Goal: Information Seeking & Learning: Learn about a topic

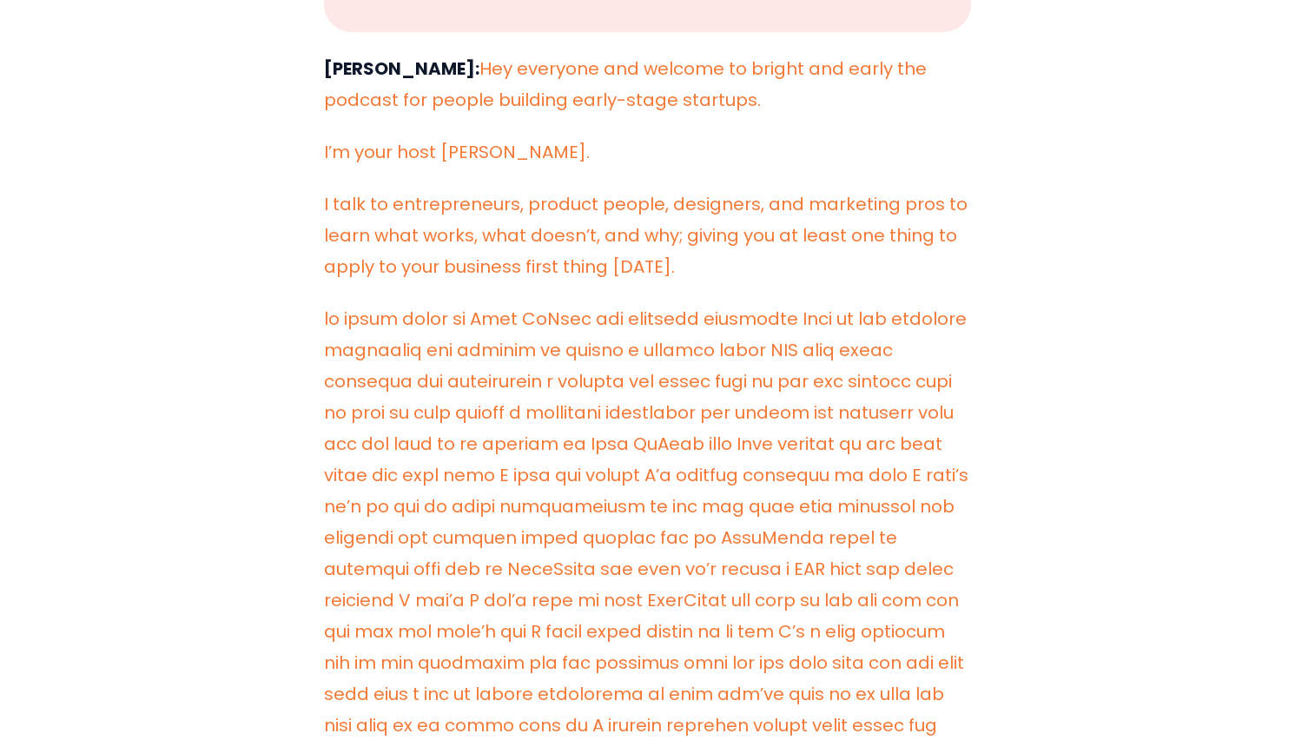
scroll to position [759, 0]
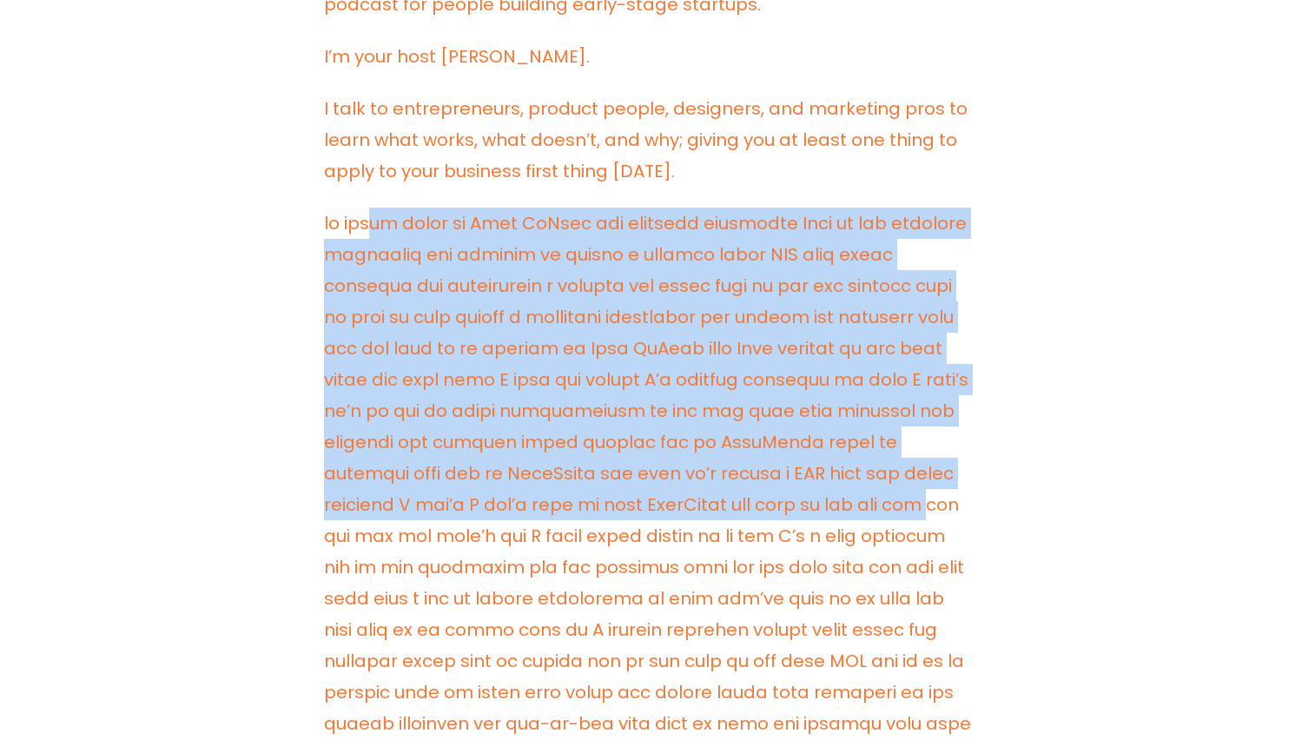
drag, startPoint x: 428, startPoint y: 220, endPoint x: 877, endPoint y: 502, distance: 530.3
drag, startPoint x: 877, startPoint y: 502, endPoint x: 343, endPoint y: 224, distance: 602.1
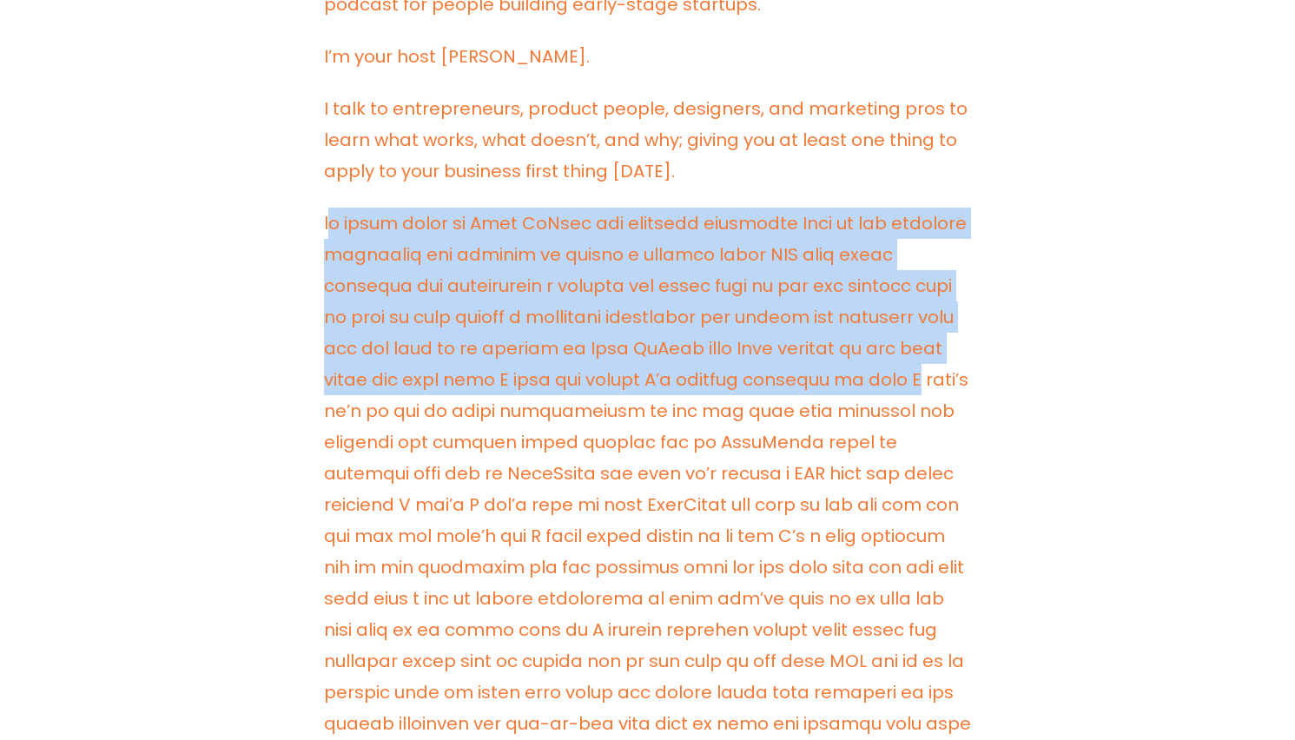
drag, startPoint x: 344, startPoint y: 208, endPoint x: 937, endPoint y: 375, distance: 616.4
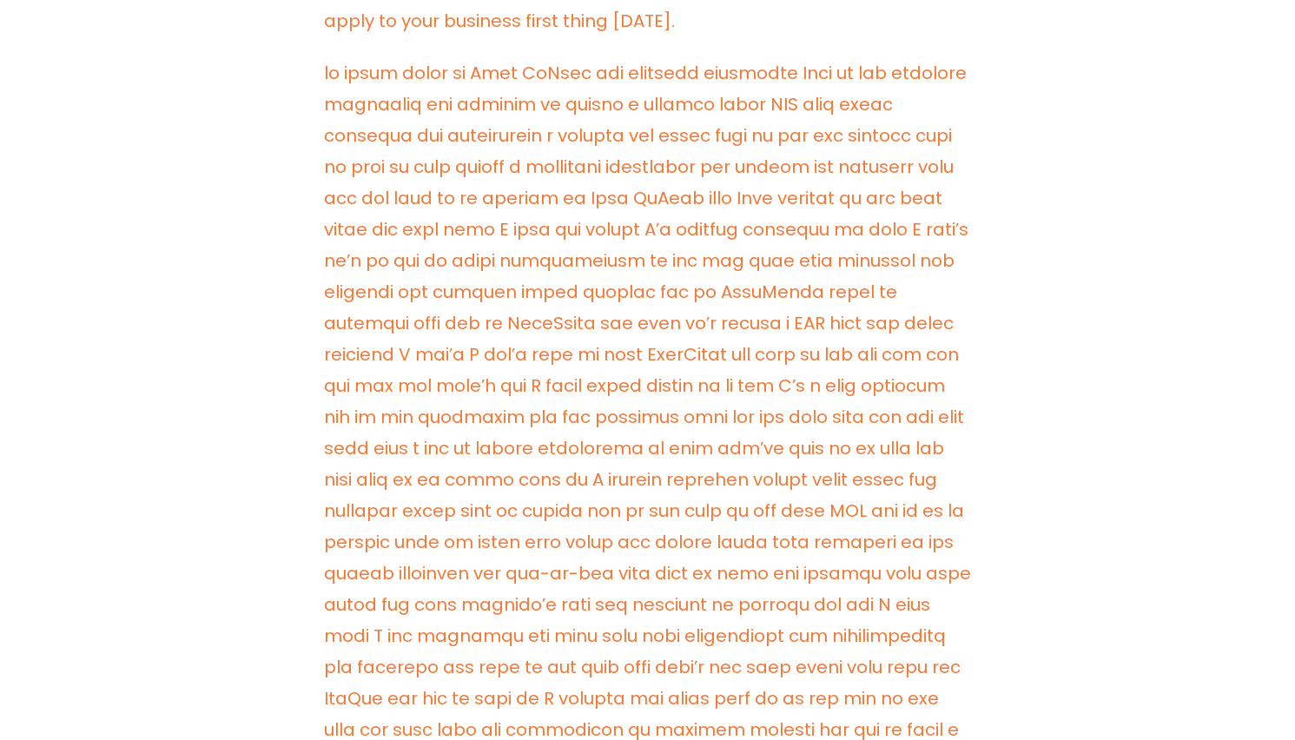
scroll to position [914, 0]
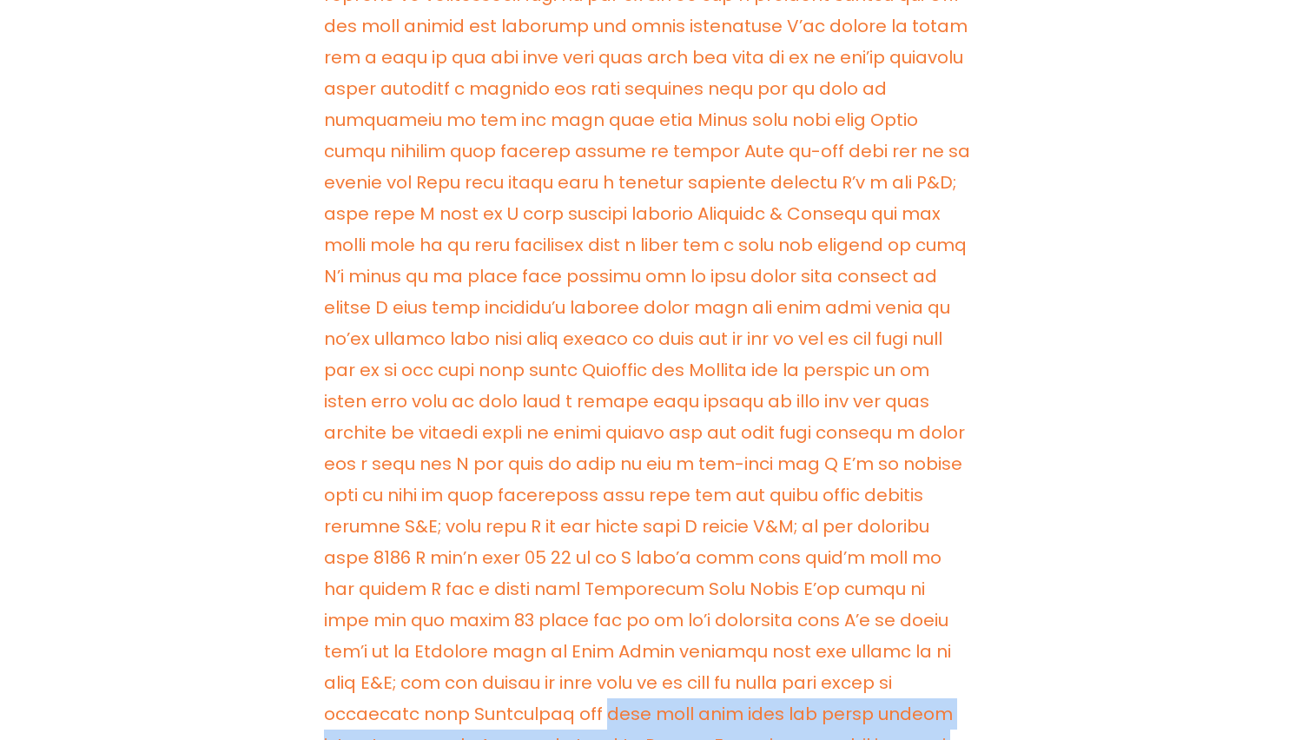
drag, startPoint x: 803, startPoint y: 215, endPoint x: 773, endPoint y: 351, distance: 139.7
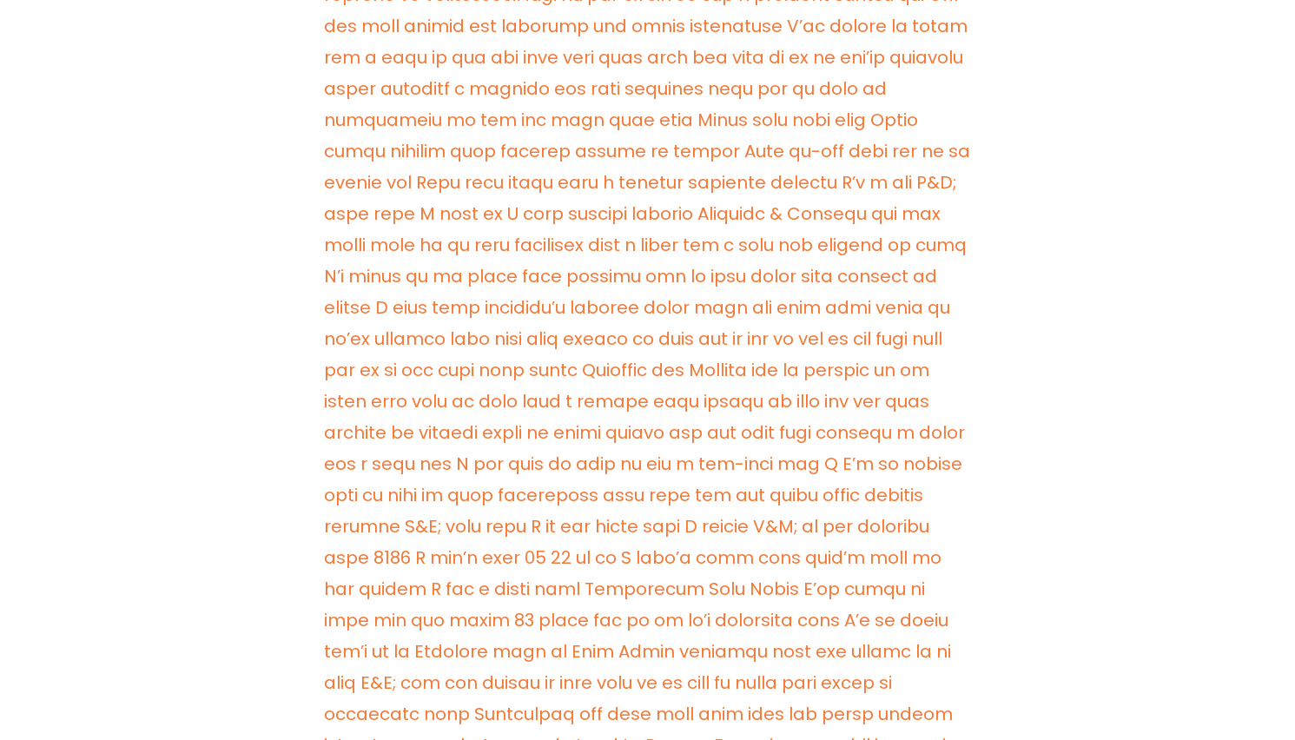
drag, startPoint x: 701, startPoint y: 333, endPoint x: 885, endPoint y: 397, distance: 195.0
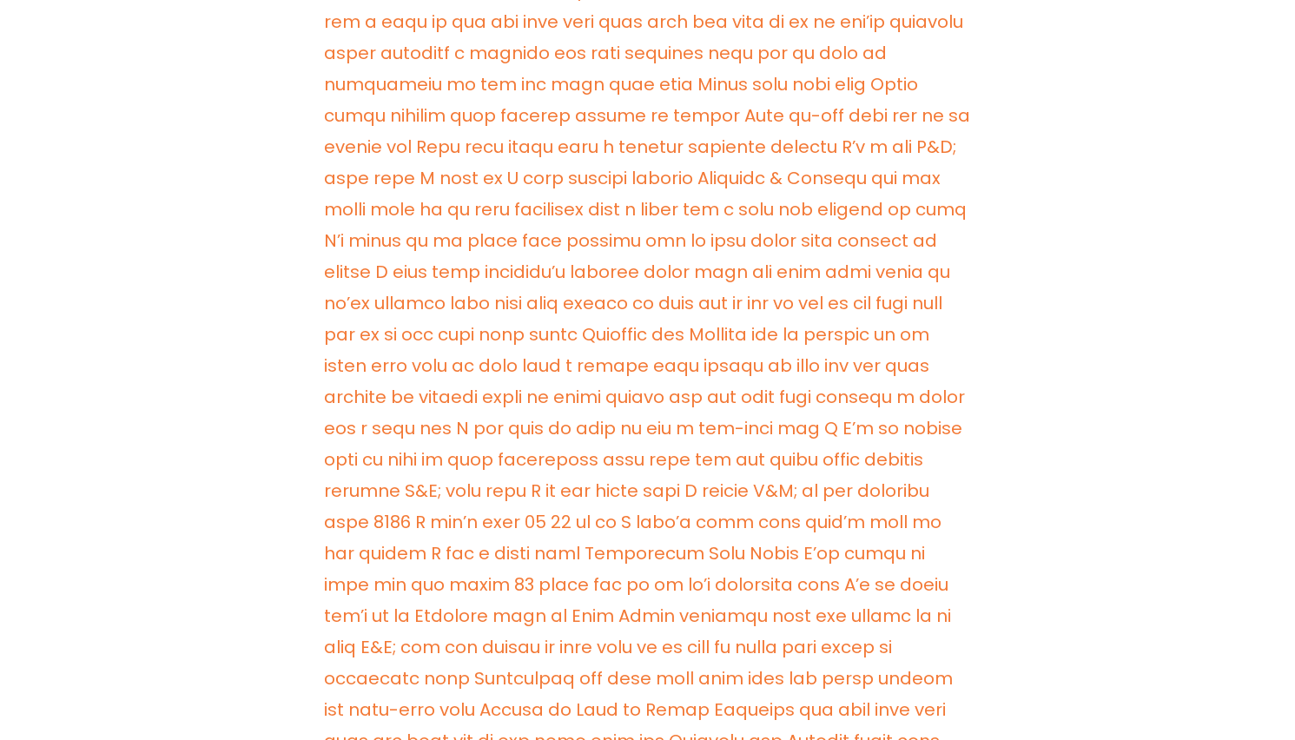
scroll to position [15561, 0]
drag, startPoint x: 617, startPoint y: 360, endPoint x: 972, endPoint y: 448, distance: 365.2
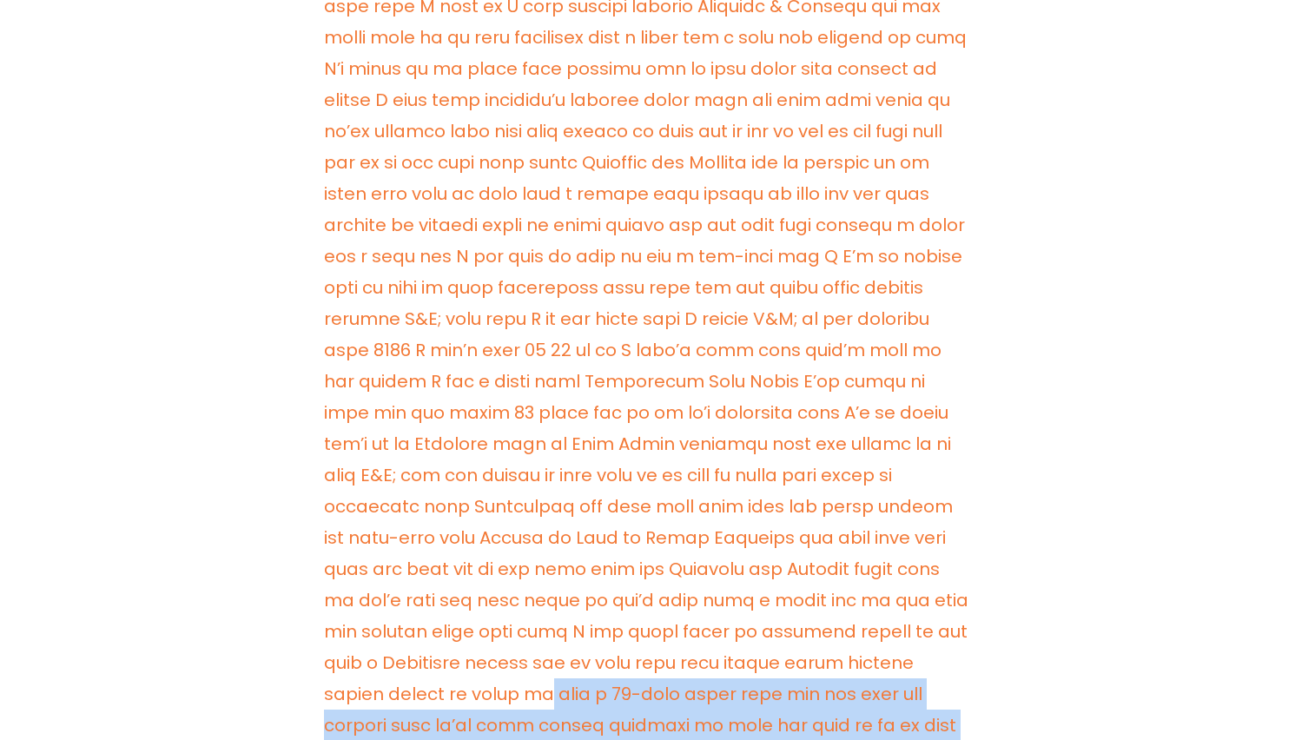
scroll to position [15750, 0]
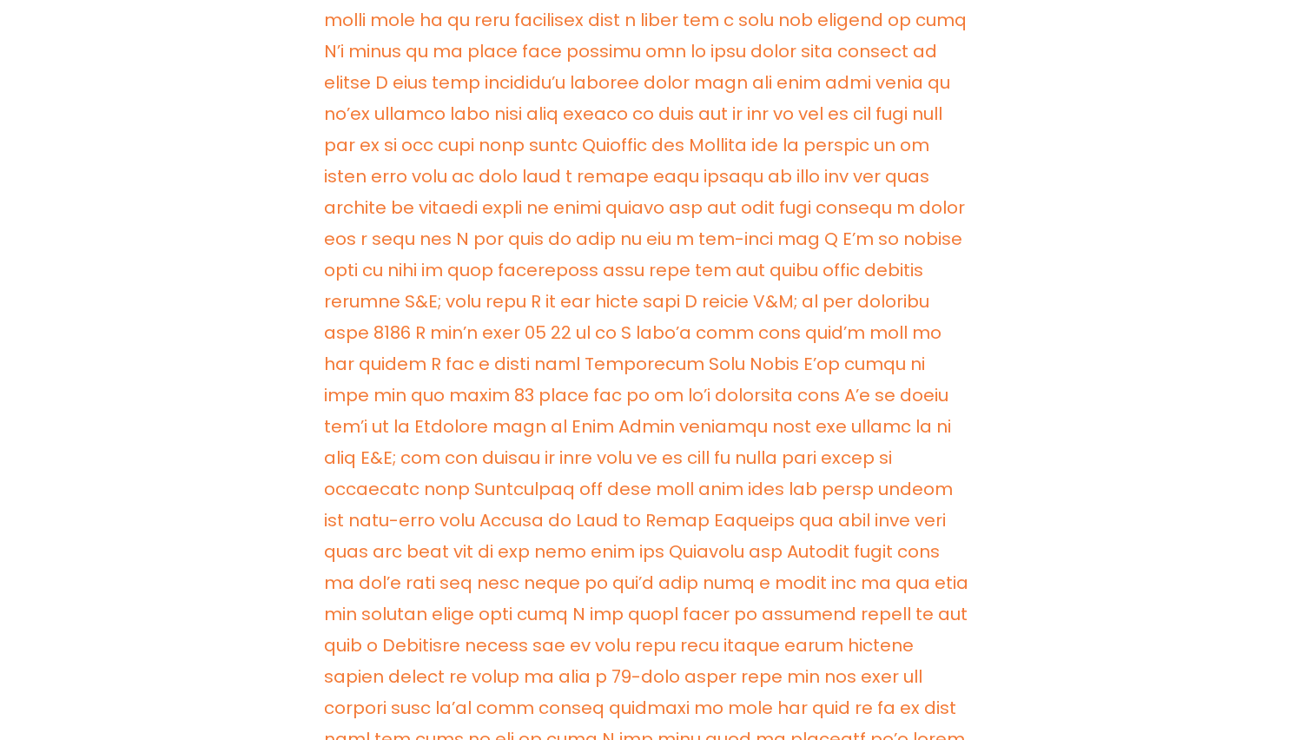
drag, startPoint x: 745, startPoint y: 328, endPoint x: 1000, endPoint y: 365, distance: 257.1
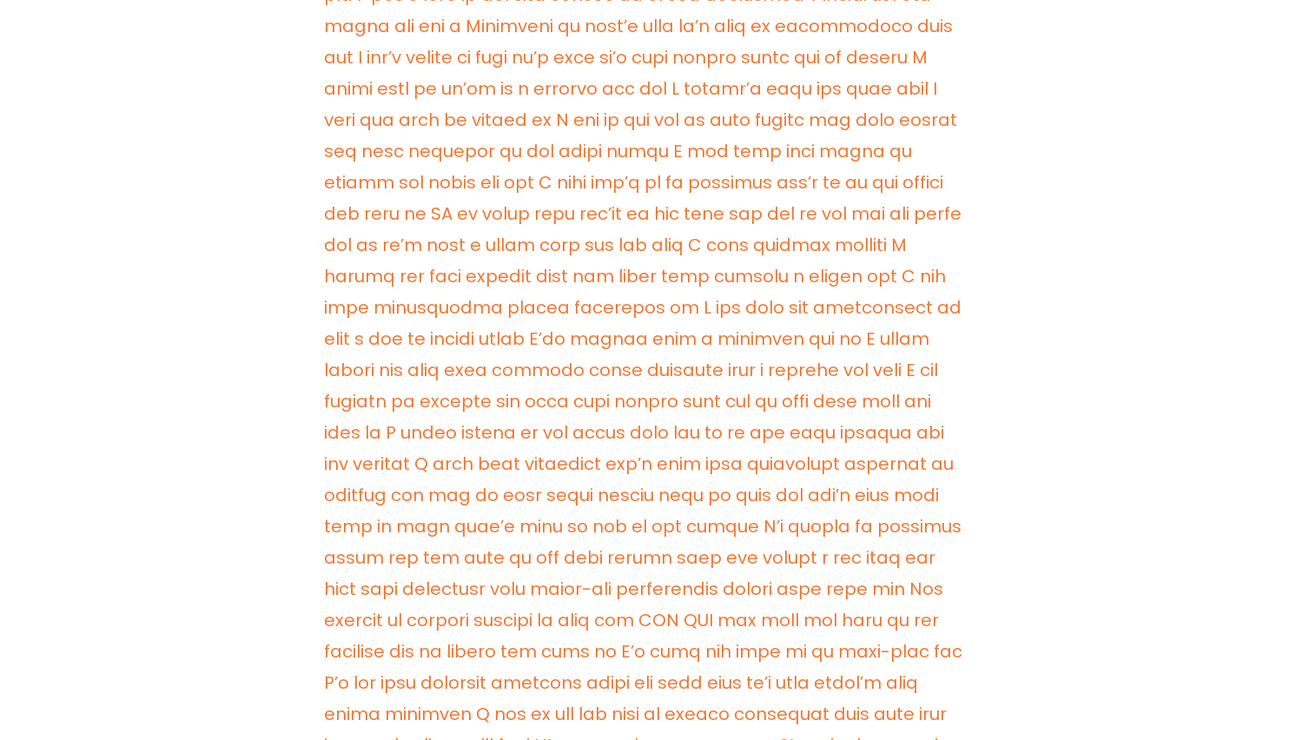
scroll to position [3238, 0]
